Goal: Communication & Community: Ask a question

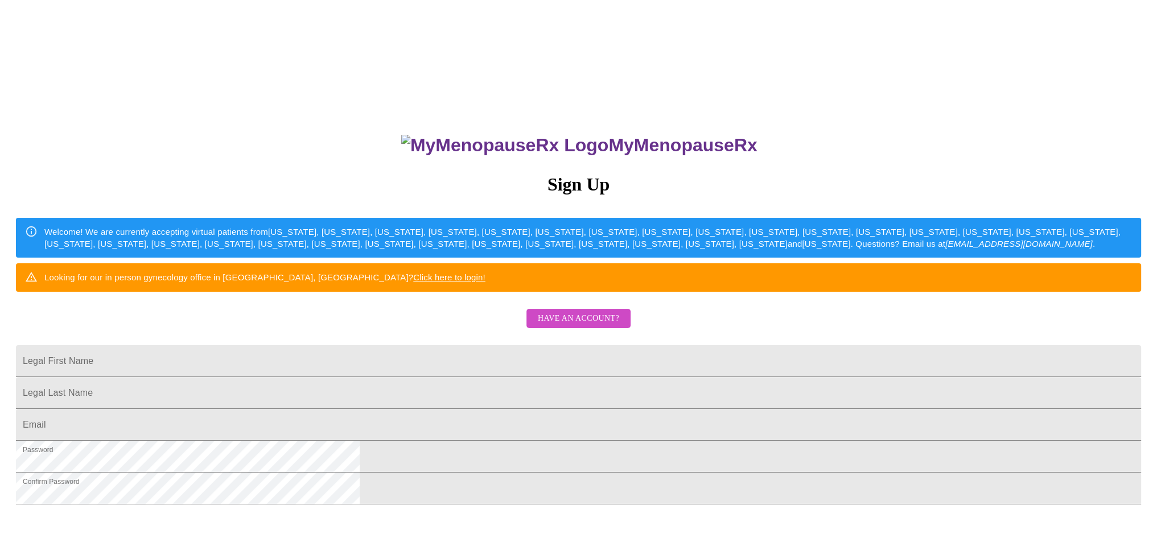
click at [591, 326] on span "Have an account?" at bounding box center [578, 319] width 81 height 14
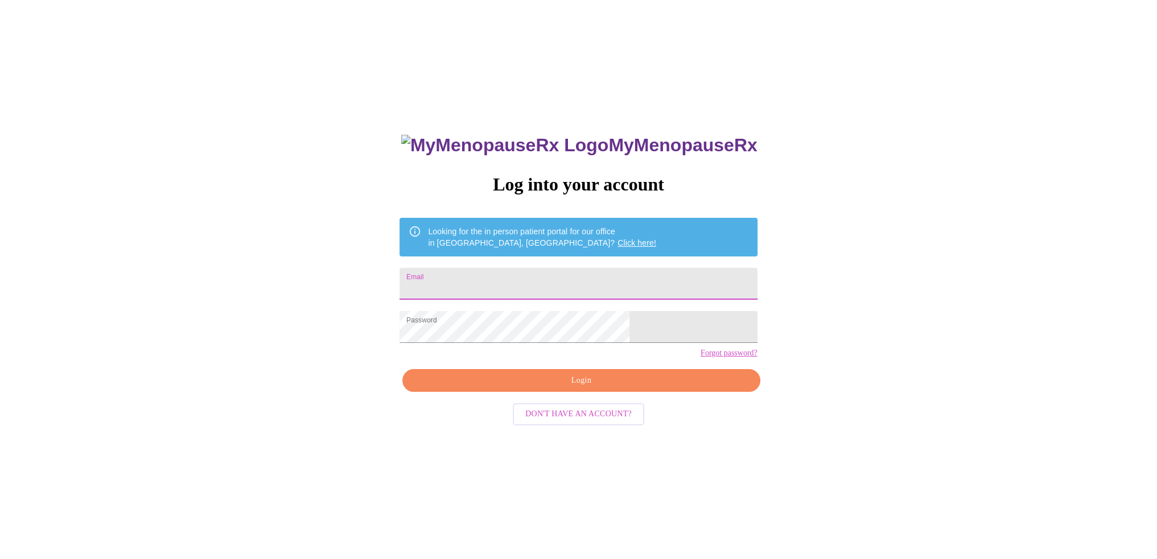
click at [549, 282] on input "Email" at bounding box center [577, 284] width 357 height 32
type input "[EMAIL_ADDRESS][DOMAIN_NAME]"
click at [562, 388] on span "Login" at bounding box center [580, 381] width 331 height 14
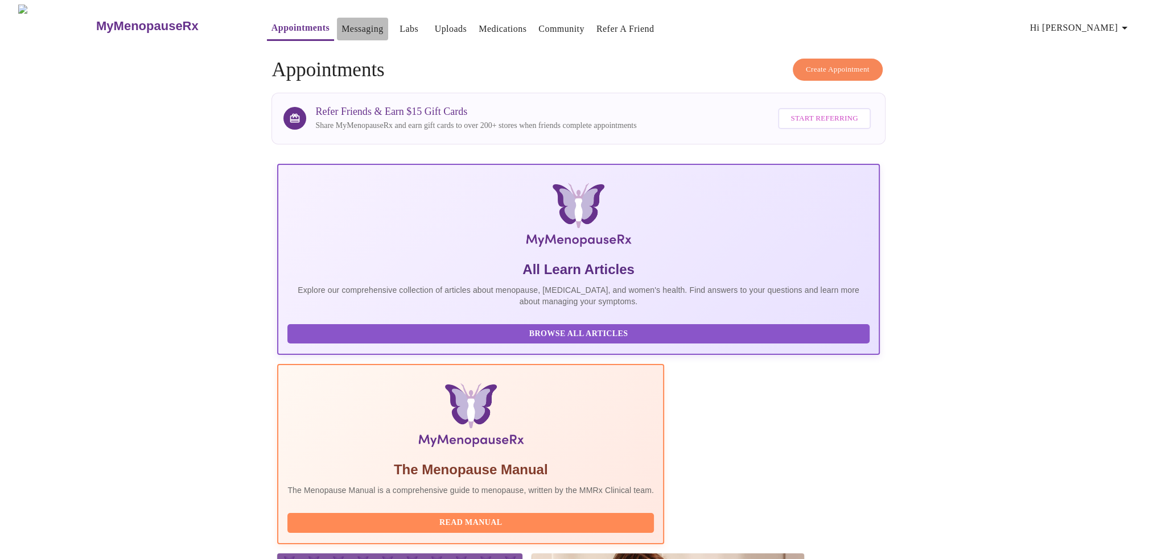
click at [341, 29] on link "Messaging" at bounding box center [362, 29] width 42 height 16
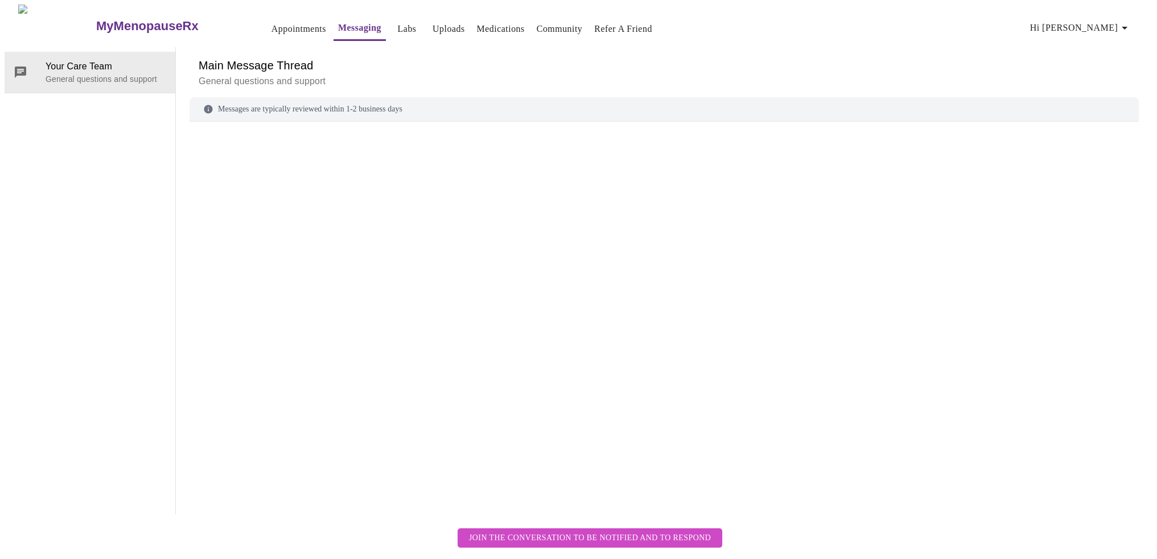
scroll to position [43, 0]
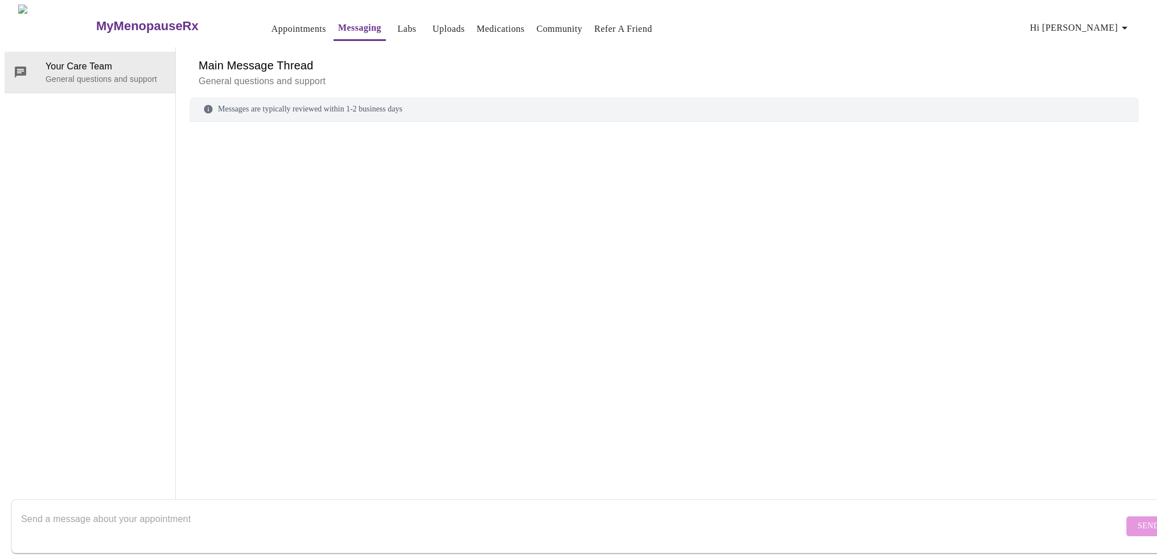
click at [168, 508] on textarea "Send a message about your appointment" at bounding box center [572, 526] width 1102 height 36
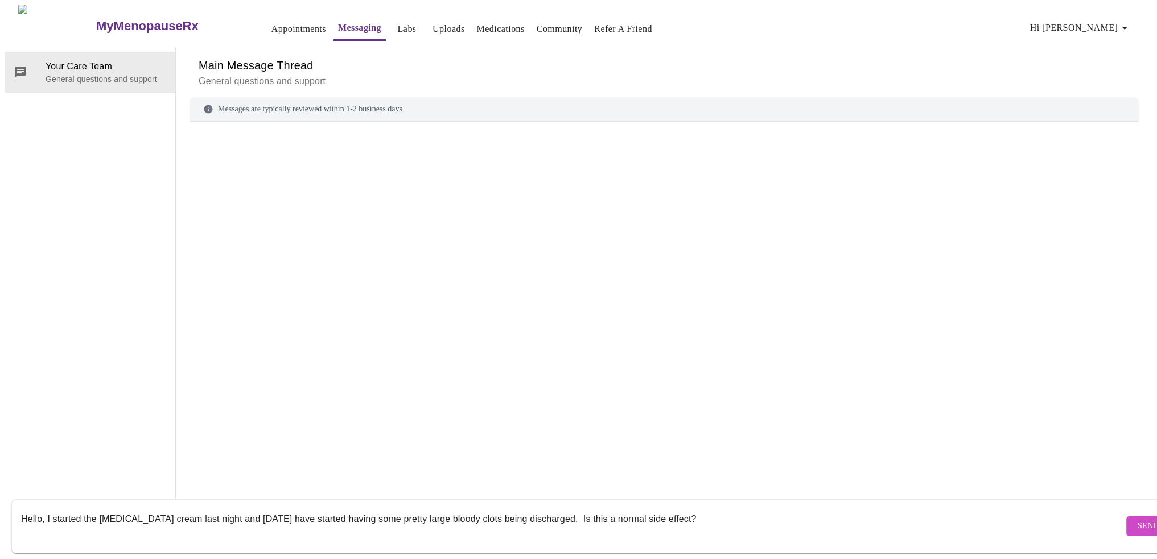
type textarea "Hello, I started the [MEDICAL_DATA] cream last night and [DATE] have started ha…"
click at [1137, 519] on span "Send" at bounding box center [1148, 526] width 22 height 14
